Goal: Find specific page/section: Find specific page/section

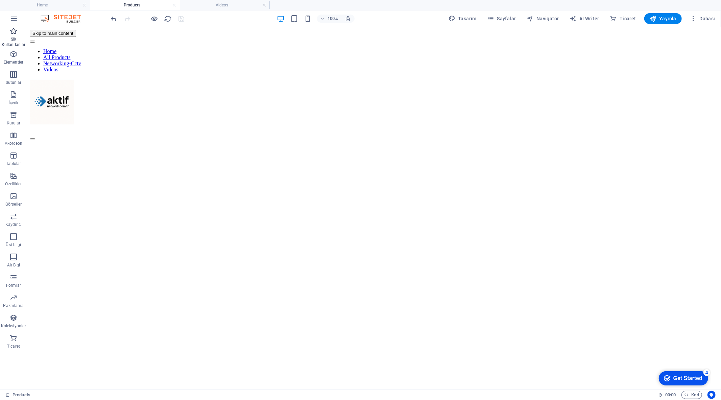
click at [15, 34] on icon "button" at bounding box center [13, 31] width 8 height 8
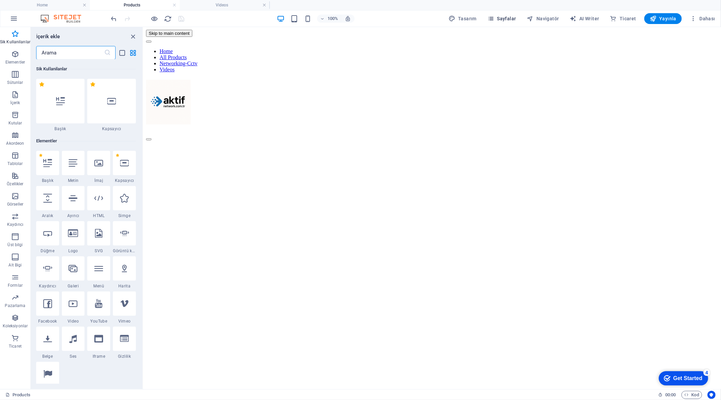
click at [506, 16] on span "Sayfalar" at bounding box center [502, 18] width 29 height 7
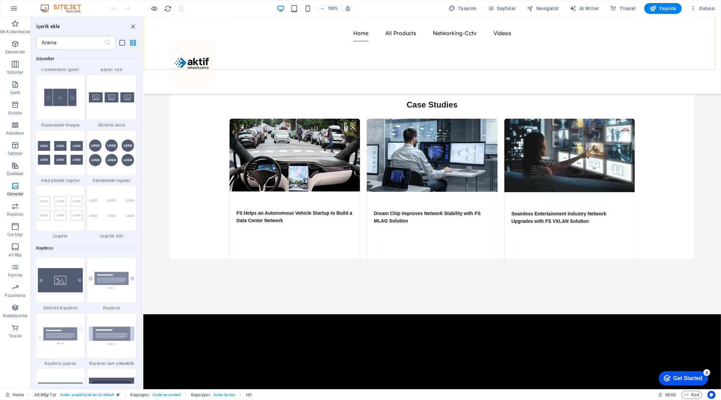
scroll to position [1102, 0]
